Goal: Transaction & Acquisition: Purchase product/service

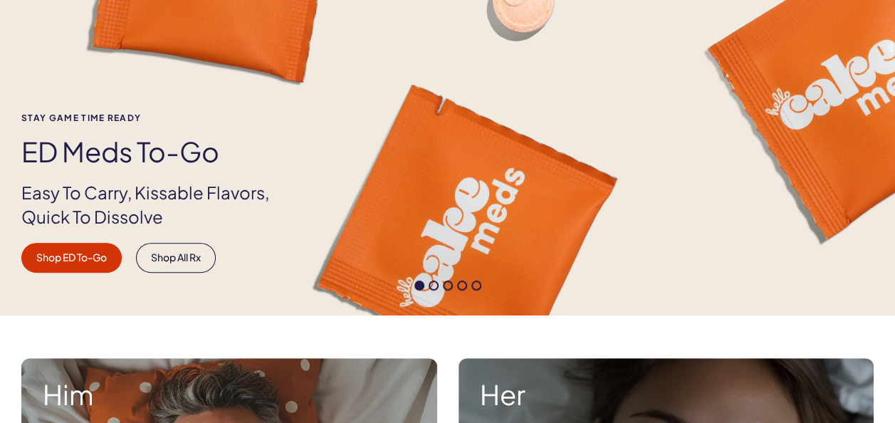
scroll to position [207, 0]
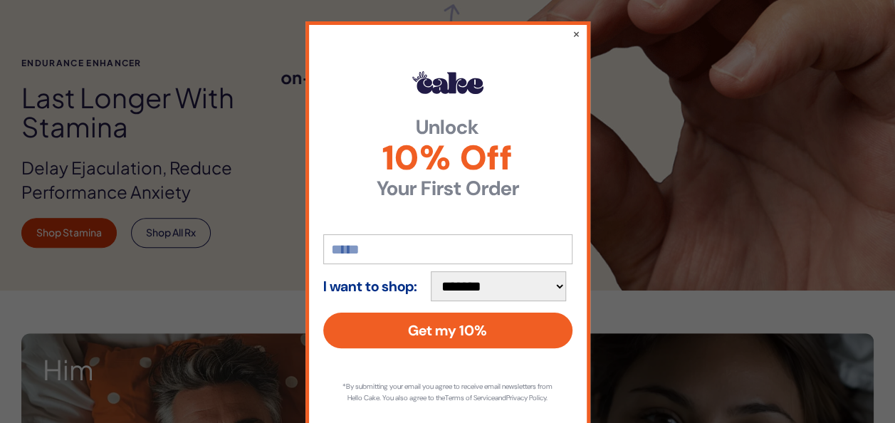
click at [572, 31] on button "×" at bounding box center [576, 33] width 8 height 14
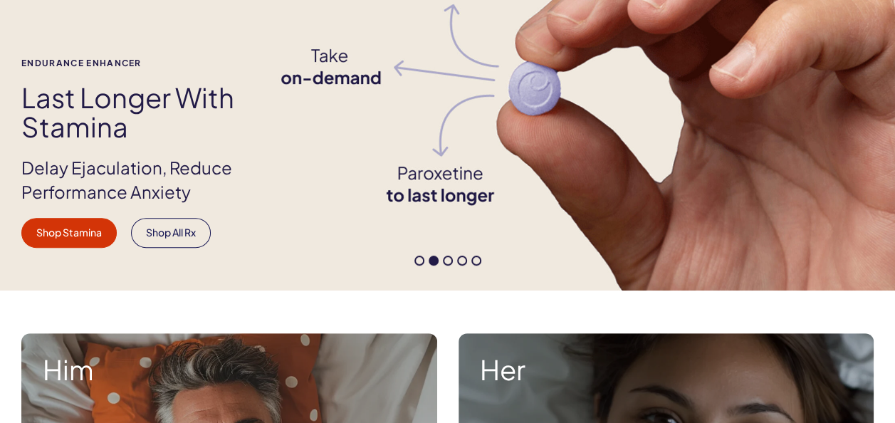
click at [792, 153] on div "Endurance Enhancer Last Longer with Stamina Delay Ejaculation, Reduce Performan…" at bounding box center [447, 152] width 895 height 189
click at [443, 263] on span at bounding box center [448, 261] width 10 height 10
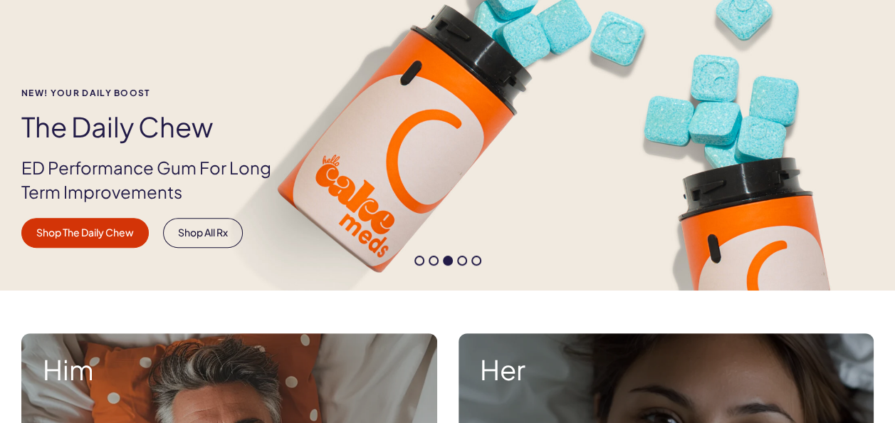
click at [460, 262] on span at bounding box center [462, 261] width 10 height 10
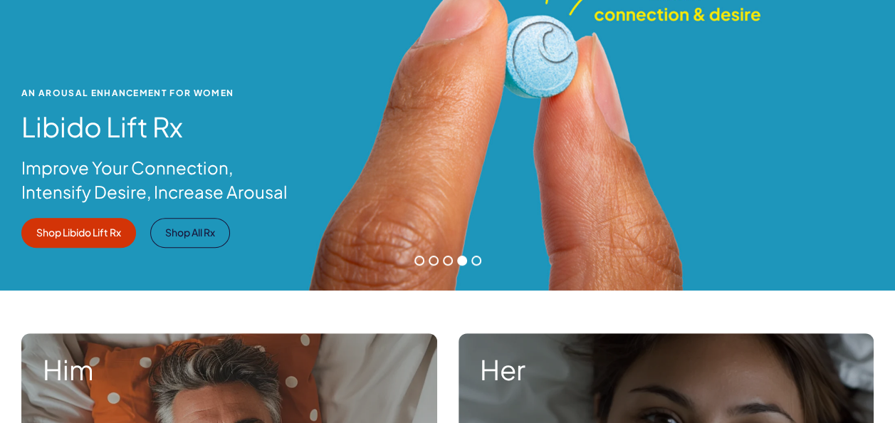
click at [474, 263] on span at bounding box center [476, 261] width 10 height 10
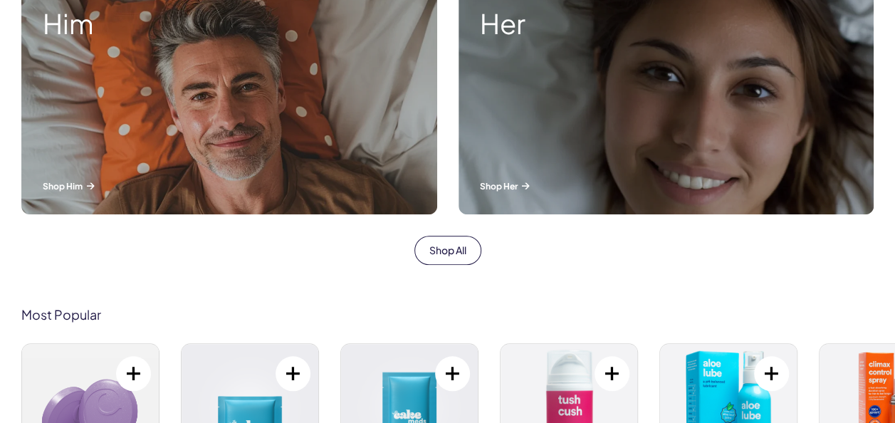
scroll to position [560, 0]
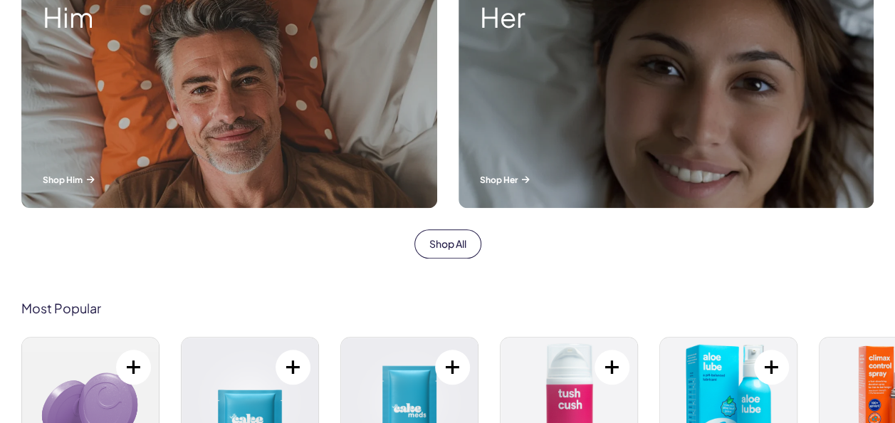
click at [689, 165] on div "Her Shop Her" at bounding box center [667, 94] width 416 height 227
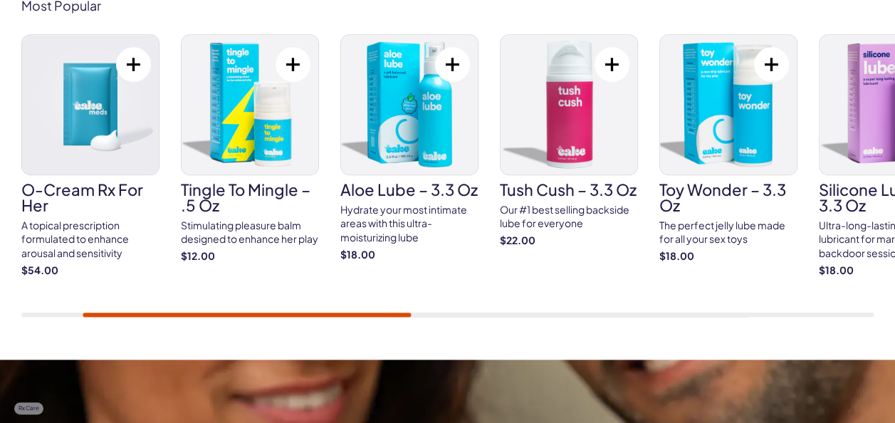
drag, startPoint x: 229, startPoint y: 316, endPoint x: 339, endPoint y: 325, distance: 110.0
click at [339, 325] on div "Most Popular Libido Lift Rx For Her A prescription-strength arousal enhancer de…" at bounding box center [447, 158] width 895 height 404
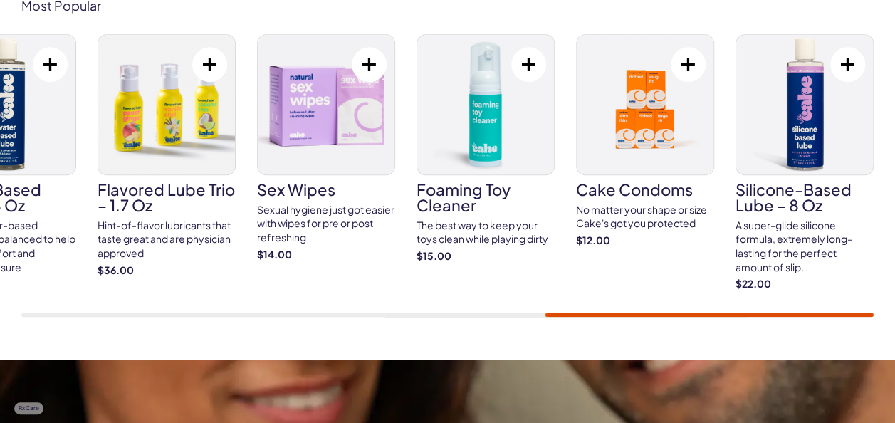
click at [880, 303] on div "Most Popular Libido Lift Rx For Her A prescription-strength arousal enhancer de…" at bounding box center [447, 158] width 895 height 318
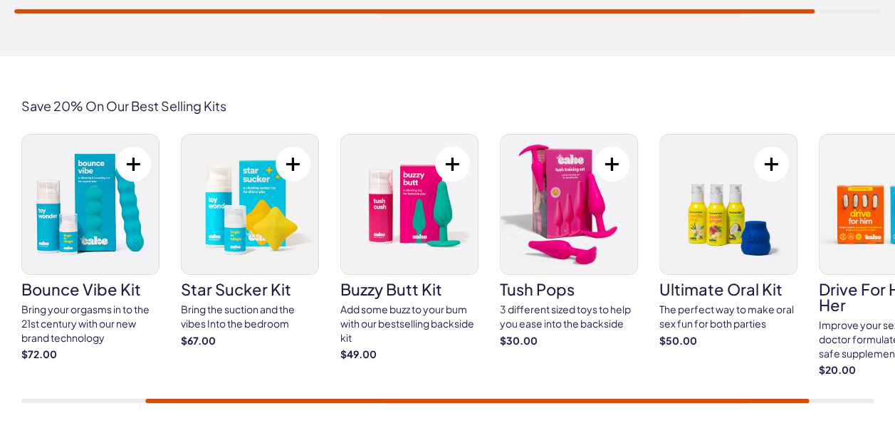
scroll to position [2504, 0]
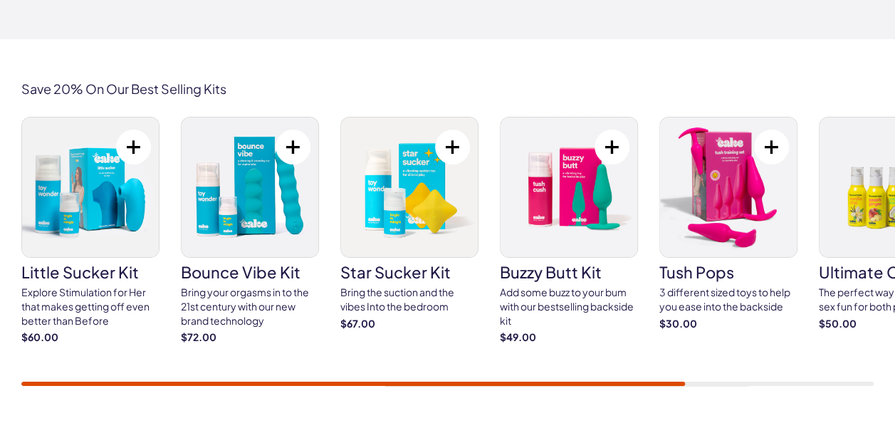
click at [184, 367] on div "little sucker kit Explore Stimulation for Her that makes getting off even bette…" at bounding box center [447, 251] width 852 height 268
click at [371, 298] on div "Bring the suction and the vibes Into the bedroom" at bounding box center [409, 300] width 138 height 28
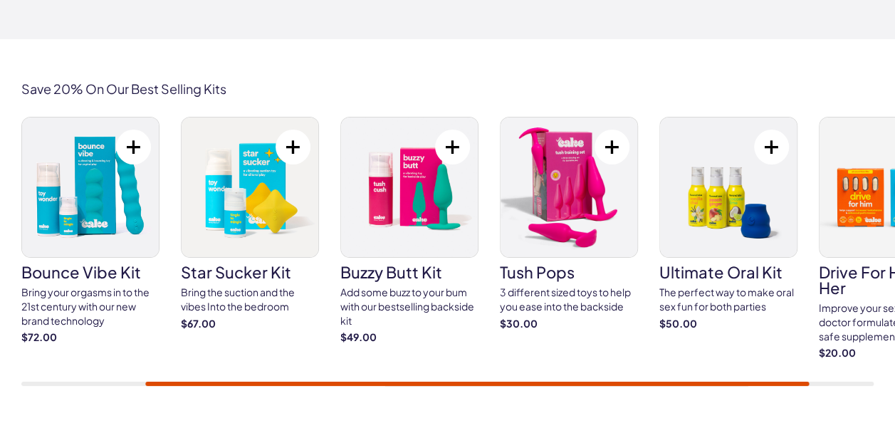
click at [82, 302] on div "Bring your orgasms in to the 21st century with our new brand technology" at bounding box center [90, 307] width 138 height 42
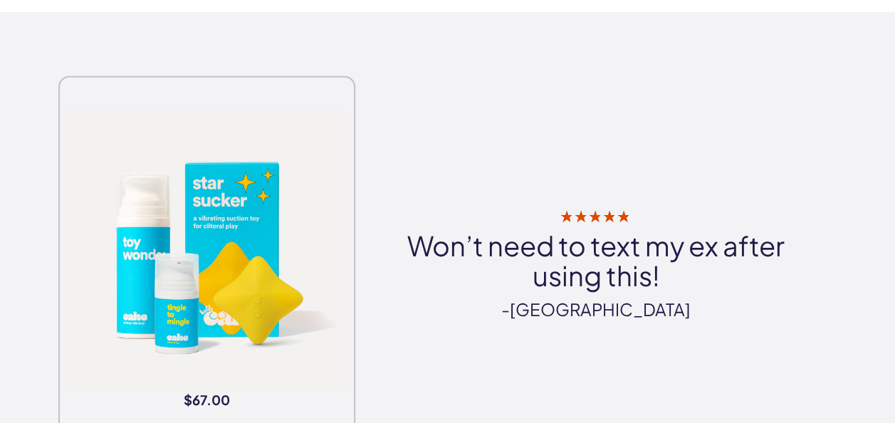
scroll to position [2189, 0]
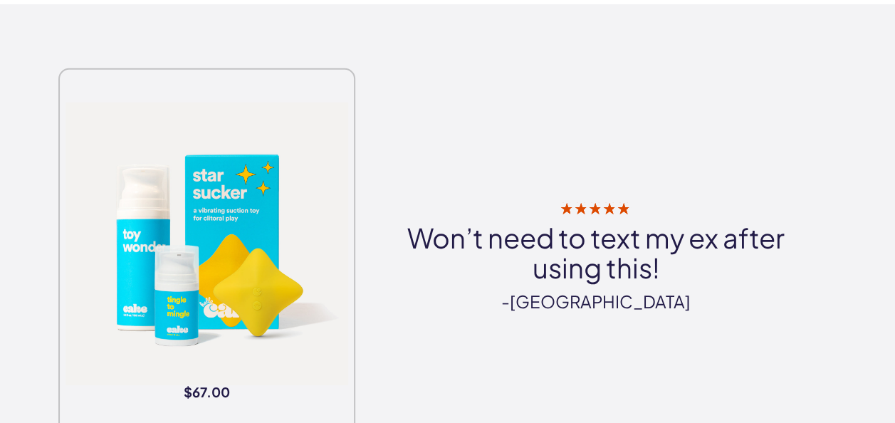
click at [894, 160] on div "$67.00 Won’t need to text my ex after using this! -Victoria" at bounding box center [447, 247] width 895 height 401
click at [894, 158] on div "$67.00 Won’t need to text my ex after using this! -Victoria" at bounding box center [447, 247] width 895 height 401
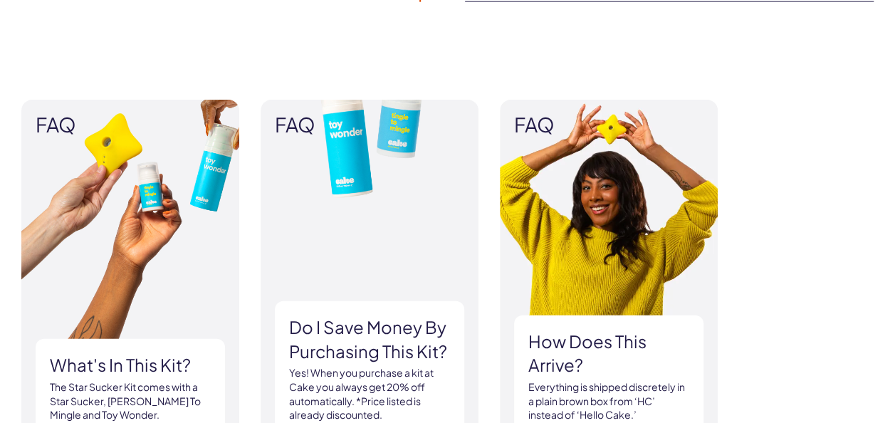
scroll to position [1118, 0]
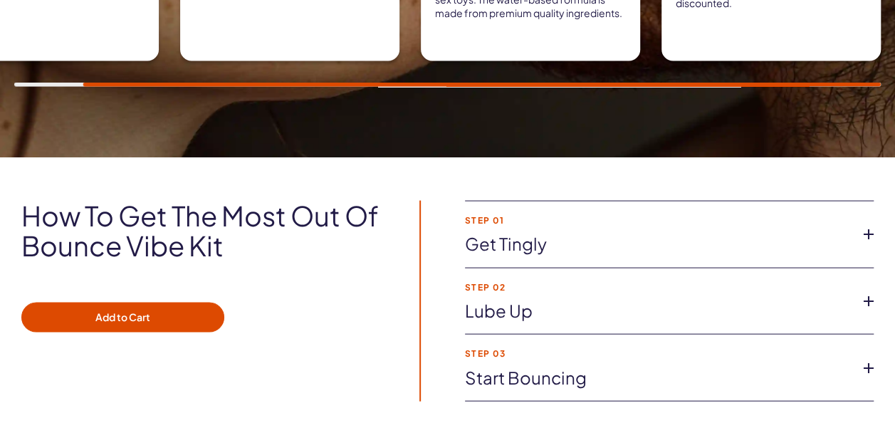
scroll to position [1330, 0]
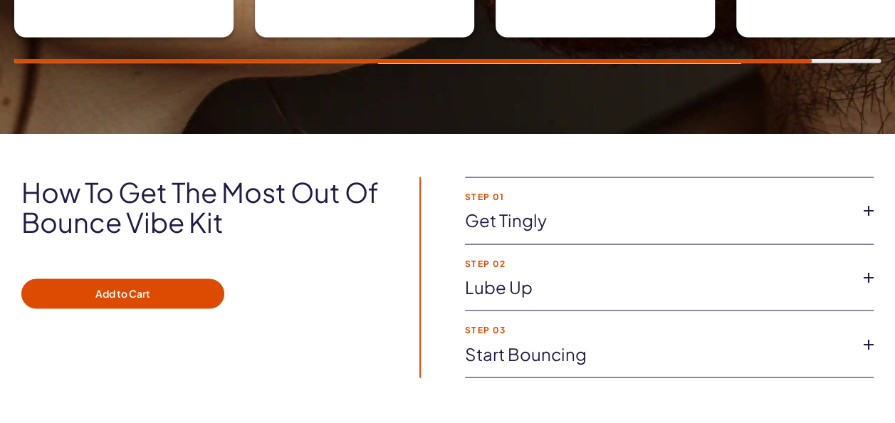
click at [868, 343] on icon at bounding box center [868, 343] width 21 height 21
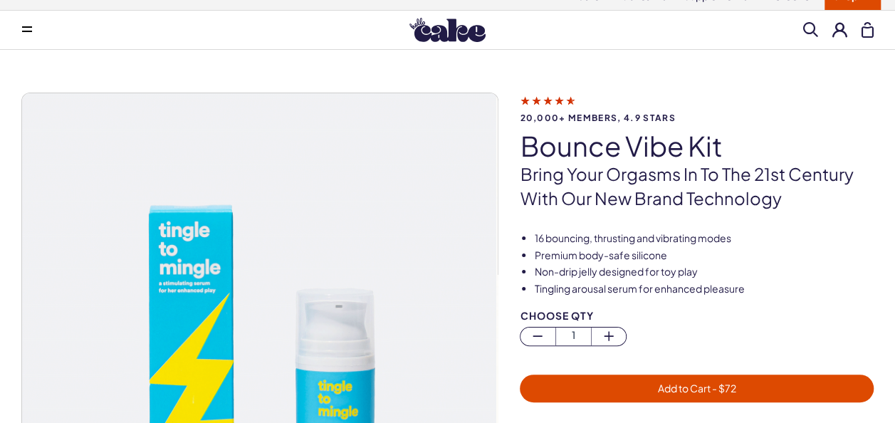
scroll to position [0, 0]
